Goal: Information Seeking & Learning: Understand process/instructions

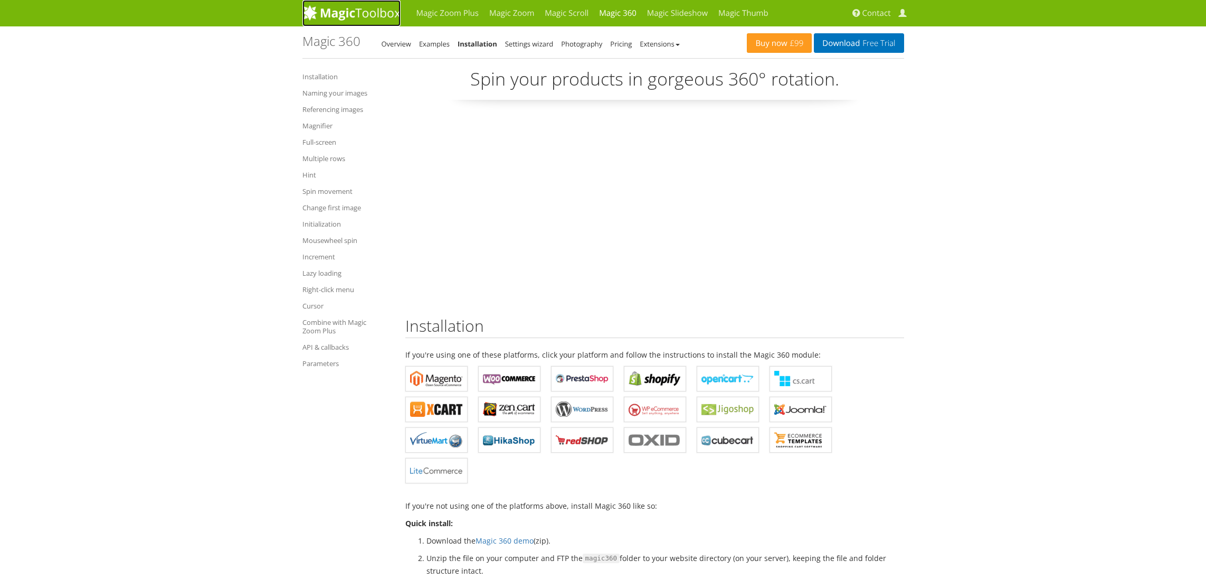
click at [335, 13] on img at bounding box center [352, 13] width 98 height 16
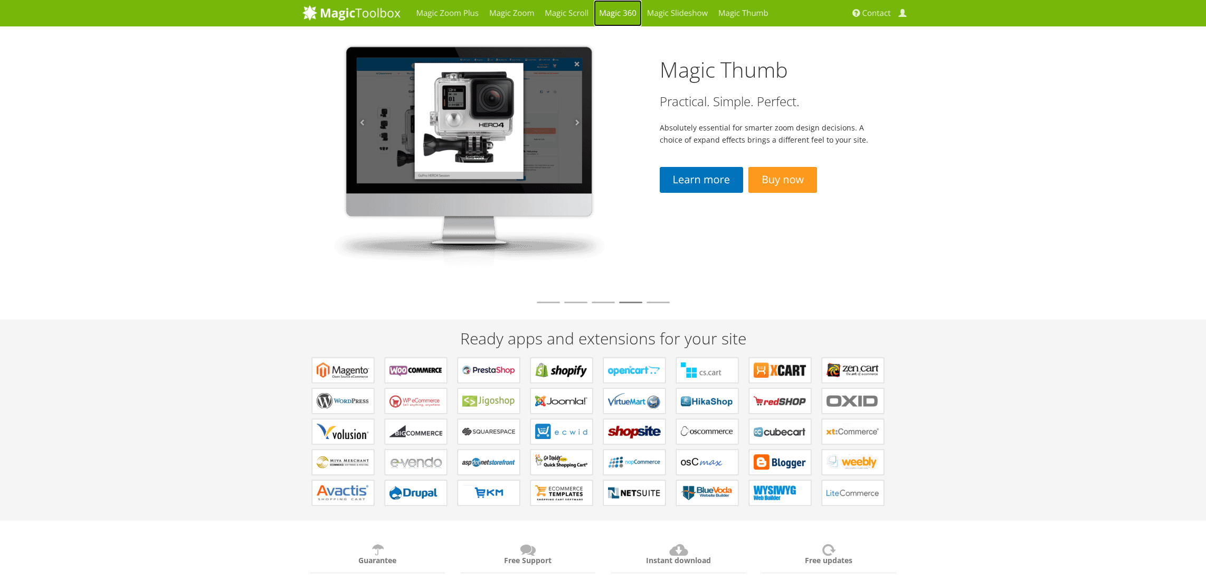
click at [620, 11] on link "Magic 360" at bounding box center [618, 13] width 48 height 26
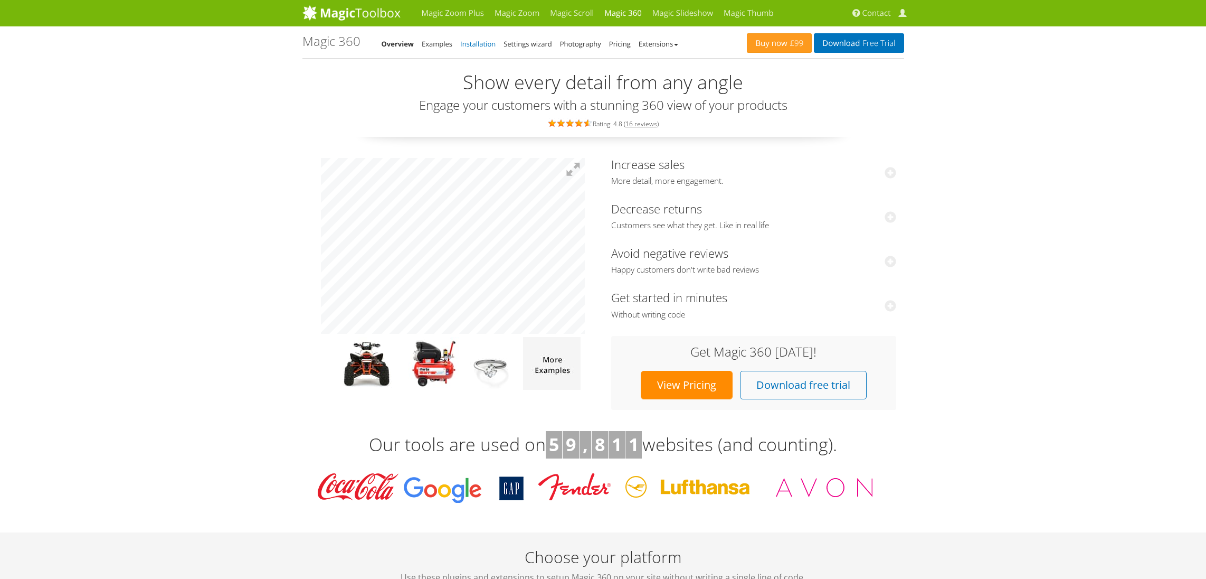
click at [484, 44] on link "Installation" at bounding box center [477, 44] width 35 height 10
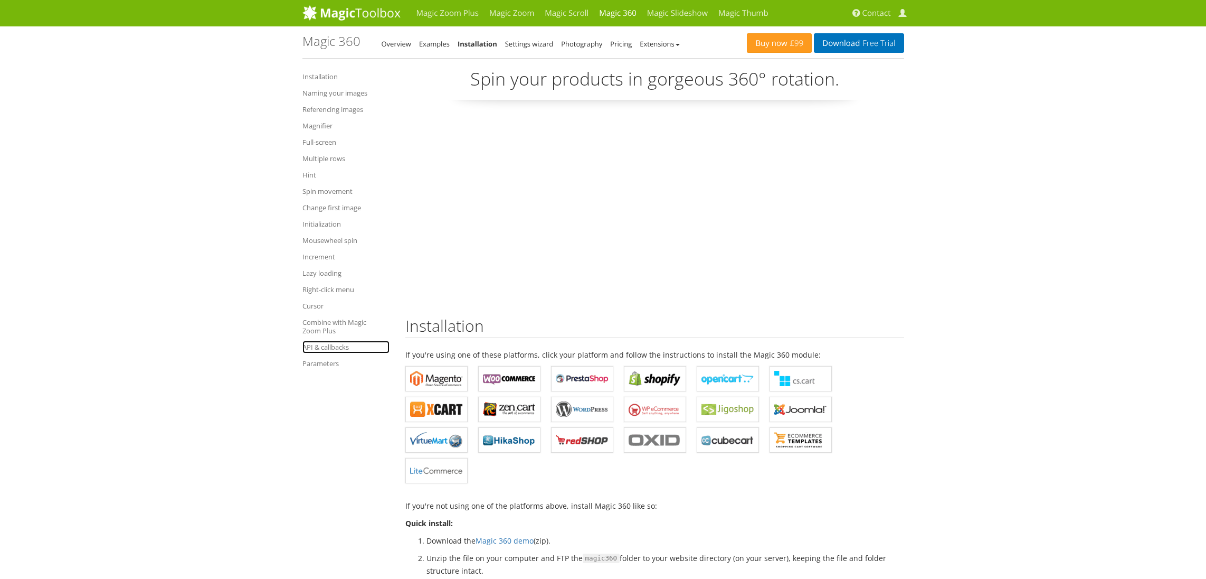
click at [325, 347] on link "API & callbacks" at bounding box center [346, 347] width 87 height 13
click at [469, 16] on link "Magic Zoom Plus" at bounding box center [447, 13] width 73 height 26
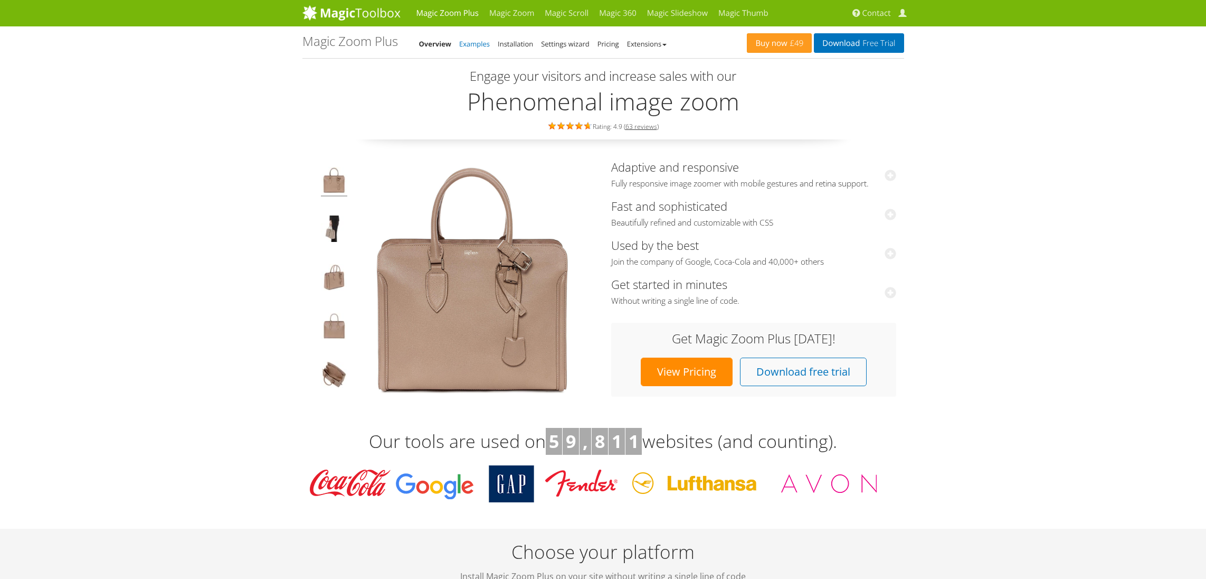
click at [476, 41] on link "Examples" at bounding box center [474, 44] width 31 height 10
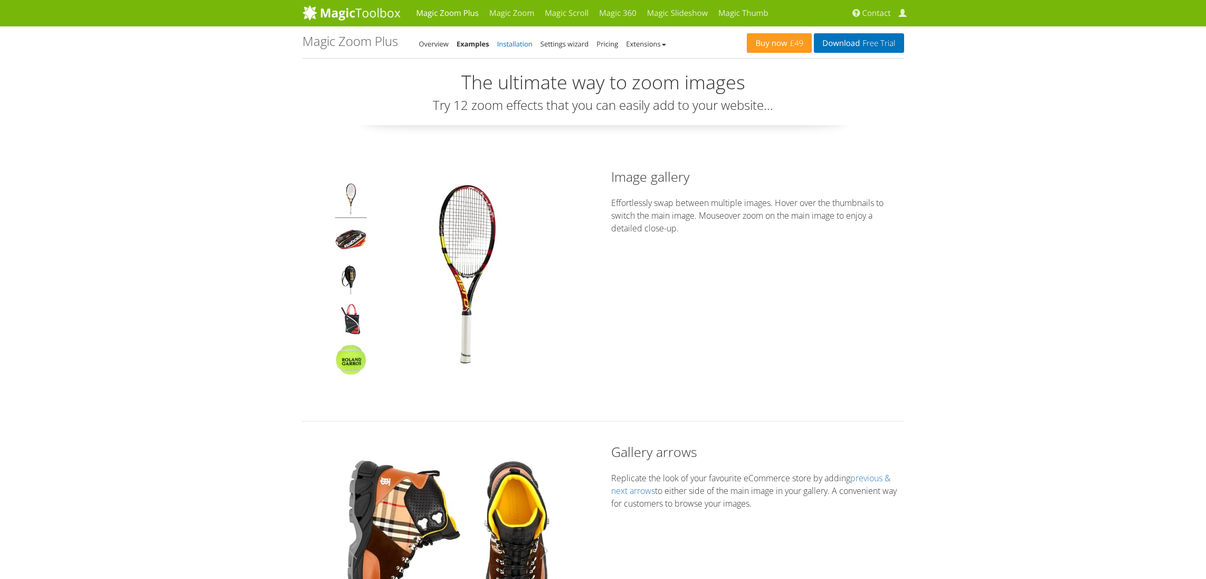
click at [512, 44] on link "Installation" at bounding box center [514, 44] width 35 height 10
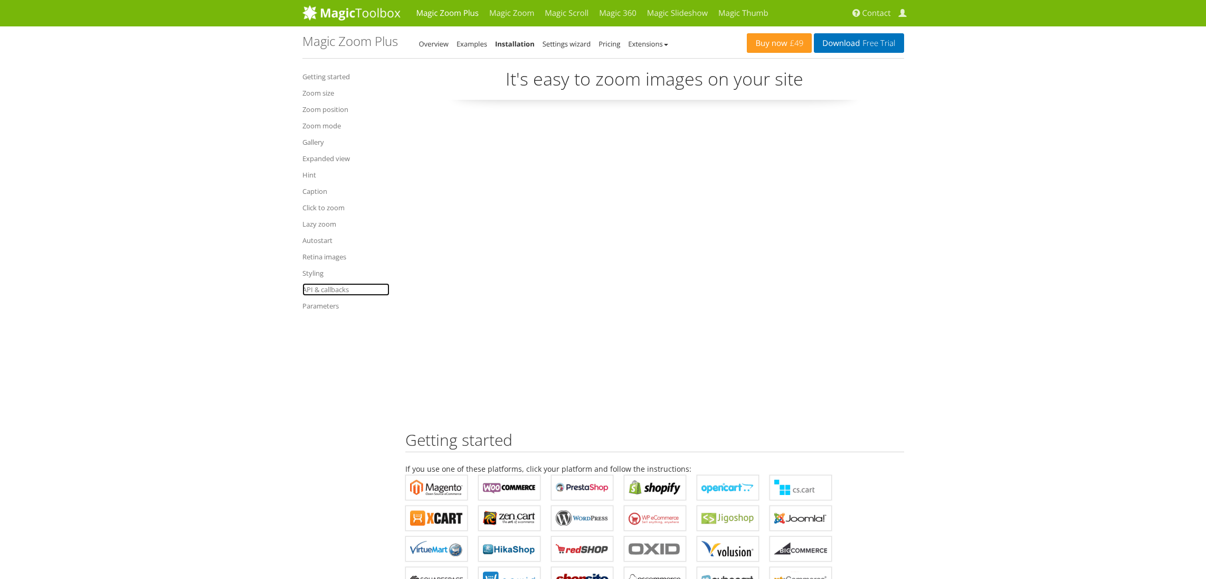
click at [324, 287] on link "API & callbacks" at bounding box center [346, 289] width 87 height 13
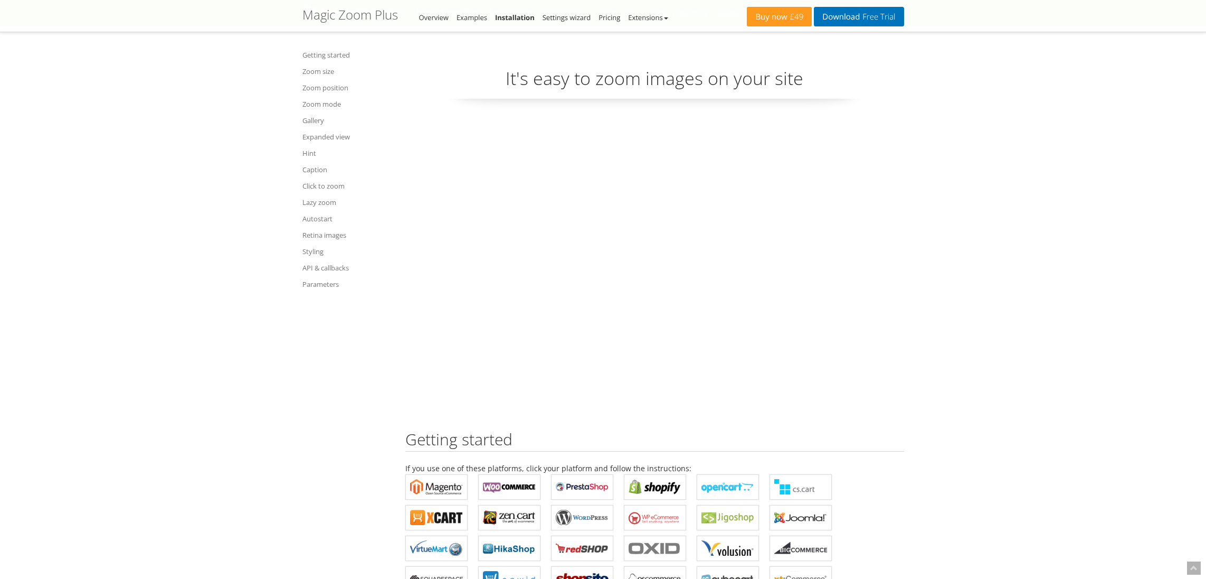
scroll to position [11190, 0]
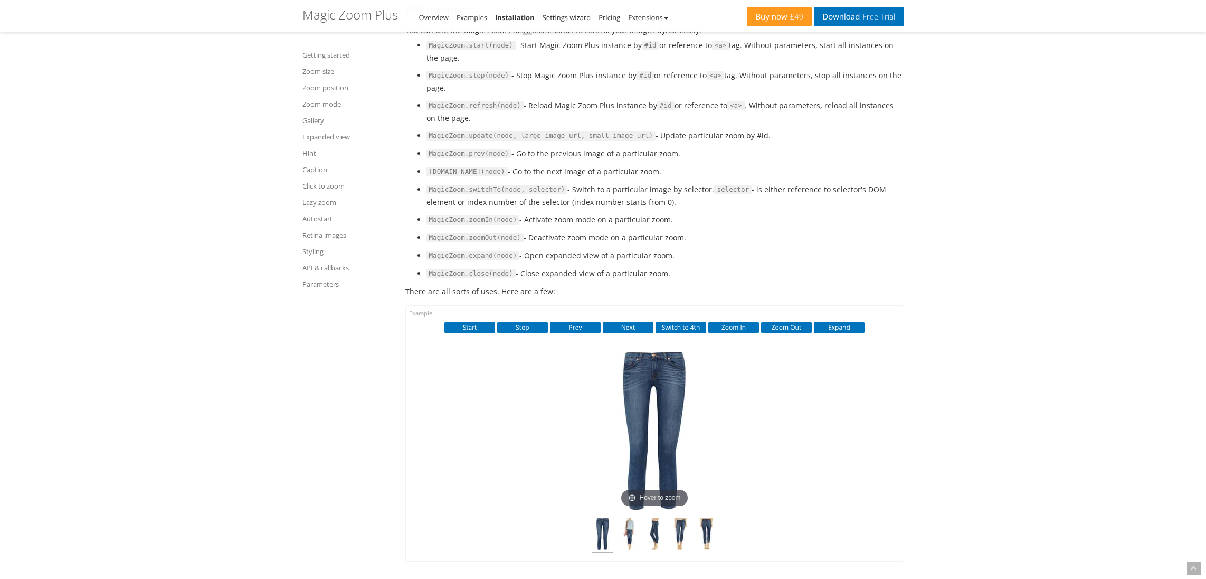
click at [535, 124] on li "MagicZoom.refresh(node) - Reload Magic Zoom Plus instance by #id or reference t…" at bounding box center [666, 111] width 478 height 25
drag, startPoint x: 535, startPoint y: 186, endPoint x: 892, endPoint y: 186, distance: 356.9
click at [892, 124] on li "MagicZoom.refresh(node) - Reload Magic Zoom Plus instance by #id or reference t…" at bounding box center [666, 111] width 478 height 25
drag, startPoint x: 892, startPoint y: 186, endPoint x: 545, endPoint y: 180, distance: 346.4
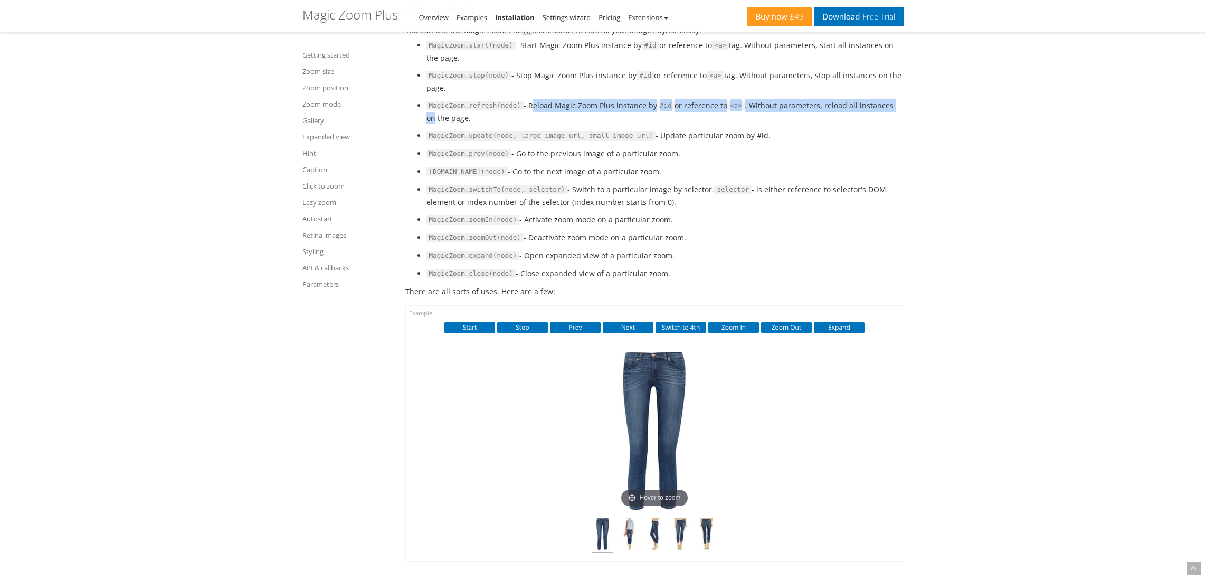
click at [545, 124] on li "MagicZoom.refresh(node) - Reload Magic Zoom Plus instance by #id or reference t…" at bounding box center [666, 111] width 478 height 25
